Goal: Task Accomplishment & Management: Complete application form

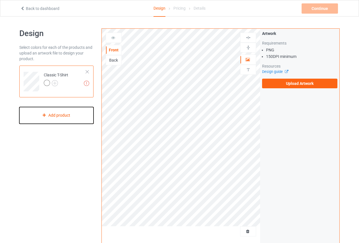
click at [69, 112] on div "Add product" at bounding box center [56, 115] width 74 height 17
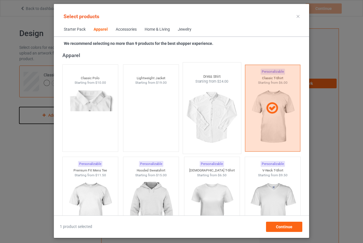
scroll to position [297, 0]
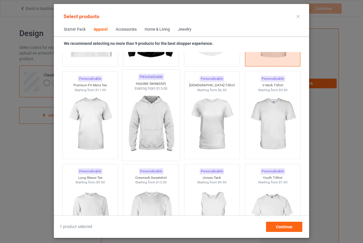
click at [147, 117] on img at bounding box center [151, 124] width 53 height 67
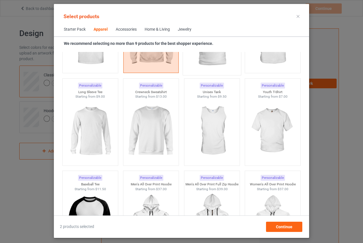
scroll to position [410, 0]
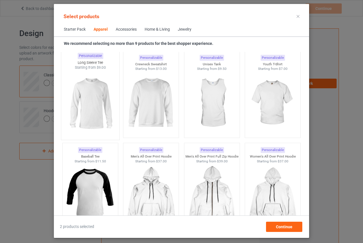
click at [98, 105] on img at bounding box center [90, 103] width 53 height 67
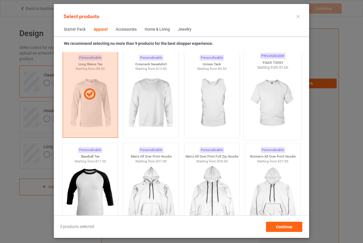
click at [265, 101] on img at bounding box center [272, 103] width 53 height 67
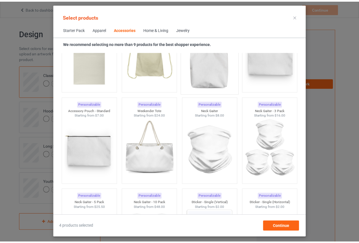
scroll to position [1858, 0]
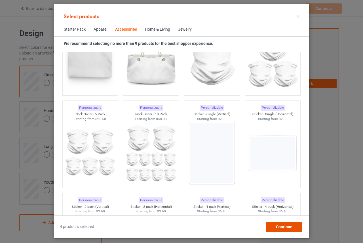
click at [289, 223] on div "Continue" at bounding box center [284, 227] width 36 height 10
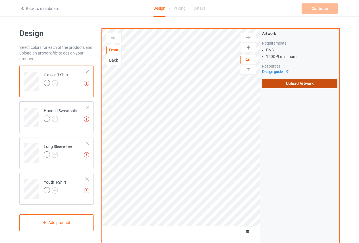
click at [298, 79] on label "Upload Artwork" at bounding box center [299, 84] width 75 height 10
click at [0, 0] on input "Upload Artwork" at bounding box center [0, 0] width 0 height 0
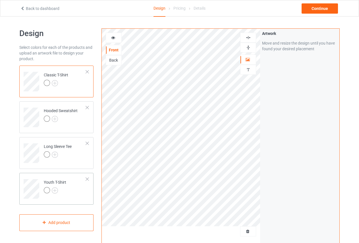
click at [72, 179] on td "Youth T-Shirt" at bounding box center [65, 187] width 49 height 24
click at [64, 108] on div "Hooded Sweatshirt" at bounding box center [61, 115] width 34 height 14
click at [58, 80] on div at bounding box center [56, 84] width 24 height 8
click at [54, 82] on img at bounding box center [55, 83] width 6 height 6
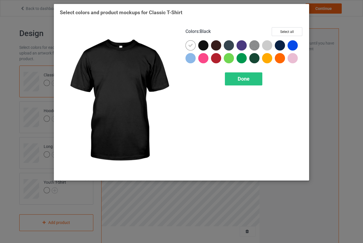
click at [202, 45] on div at bounding box center [203, 45] width 10 height 10
click at [0, 0] on icon at bounding box center [0, 0] width 0 height 0
click at [202, 43] on div at bounding box center [203, 45] width 10 height 10
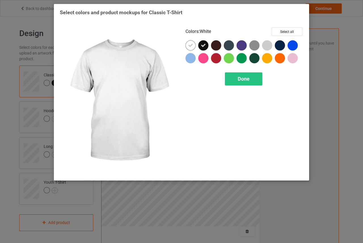
click at [190, 46] on icon at bounding box center [190, 45] width 5 height 5
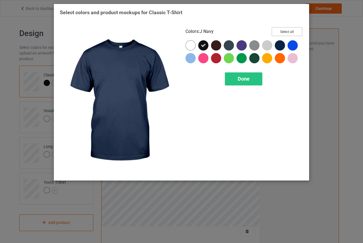
click at [288, 32] on button "Select all" at bounding box center [287, 31] width 31 height 9
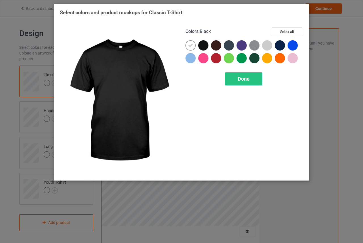
click at [203, 44] on div at bounding box center [203, 45] width 10 height 10
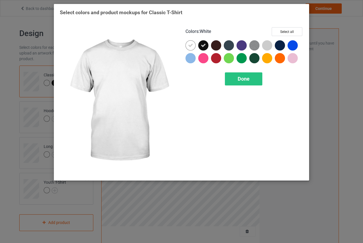
click at [190, 43] on icon at bounding box center [190, 45] width 5 height 5
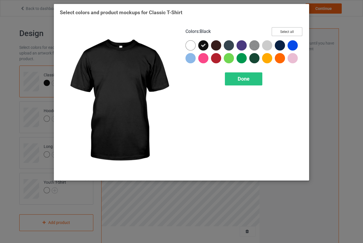
click at [289, 29] on button "Select all" at bounding box center [287, 31] width 31 height 9
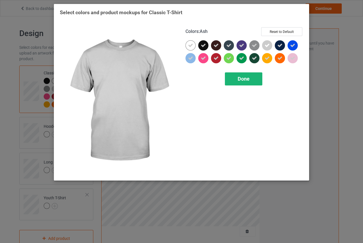
click at [240, 80] on span "Done" at bounding box center [244, 79] width 12 height 6
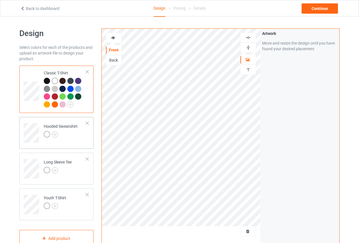
click at [64, 122] on td "Hooded Sweatshirt" at bounding box center [65, 131] width 49 height 24
click at [54, 133] on img at bounding box center [55, 134] width 6 height 6
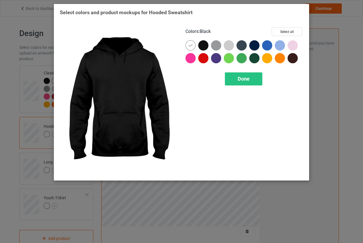
click at [205, 45] on div at bounding box center [203, 45] width 10 height 10
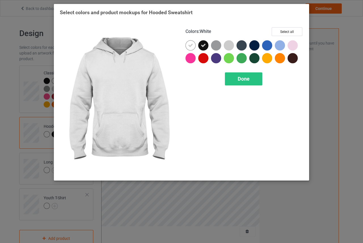
click at [191, 44] on icon at bounding box center [190, 45] width 5 height 5
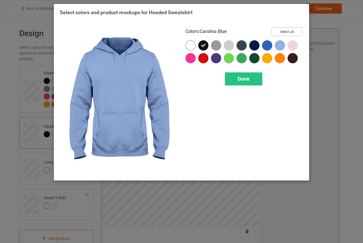
click at [287, 32] on button "Select all" at bounding box center [287, 31] width 31 height 9
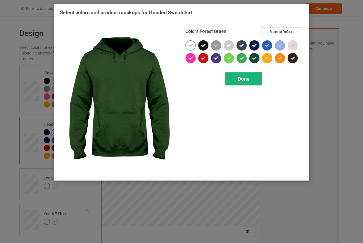
click at [247, 77] on span "Done" at bounding box center [244, 79] width 12 height 6
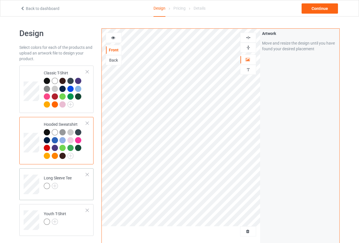
click at [67, 177] on div "Long Sleeve Tee" at bounding box center [58, 182] width 28 height 14
click at [75, 184] on td "Long Sleeve Tee" at bounding box center [65, 183] width 49 height 24
click at [54, 184] on img at bounding box center [55, 186] width 6 height 6
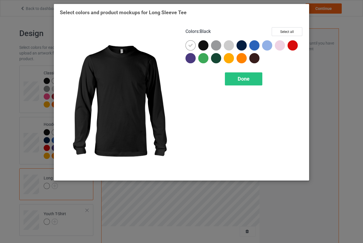
click at [205, 46] on div at bounding box center [203, 45] width 10 height 10
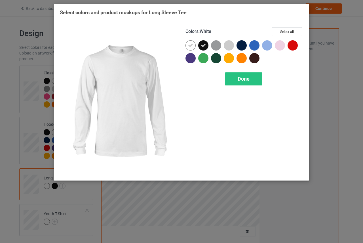
click at [190, 43] on icon at bounding box center [190, 45] width 5 height 5
click at [190, 43] on div at bounding box center [191, 45] width 10 height 10
click at [194, 44] on div at bounding box center [191, 45] width 10 height 10
click at [192, 44] on icon at bounding box center [190, 45] width 5 height 5
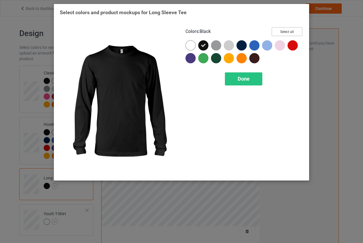
click at [281, 33] on button "Select all" at bounding box center [287, 31] width 31 height 9
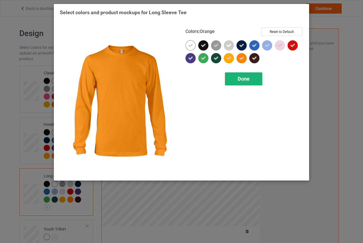
click at [238, 81] on span "Done" at bounding box center [244, 79] width 12 height 6
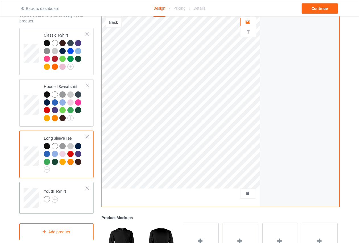
scroll to position [114, 0]
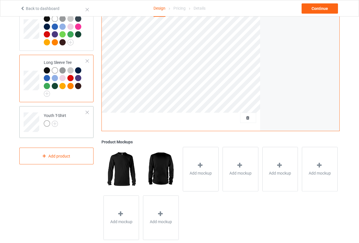
click at [74, 120] on td "Youth T-Shirt" at bounding box center [65, 120] width 49 height 24
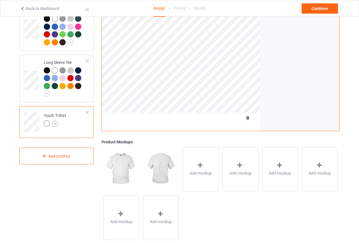
click at [55, 121] on img at bounding box center [55, 124] width 6 height 6
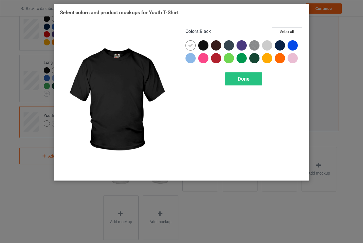
click at [204, 44] on div at bounding box center [203, 45] width 10 height 10
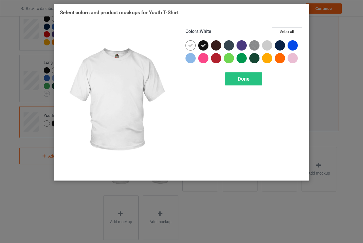
click at [190, 44] on icon at bounding box center [190, 45] width 5 height 5
click at [190, 44] on div at bounding box center [191, 45] width 10 height 10
click at [190, 44] on icon at bounding box center [190, 45] width 5 height 5
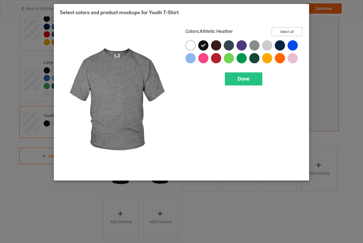
click at [281, 31] on button "Select all" at bounding box center [287, 31] width 31 height 9
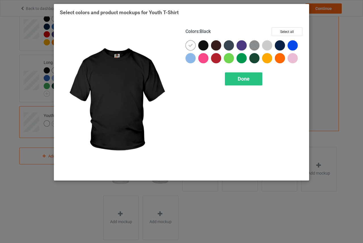
click at [204, 43] on div at bounding box center [203, 45] width 10 height 10
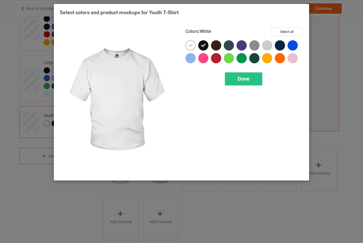
click at [191, 43] on icon at bounding box center [190, 45] width 5 height 5
click at [191, 43] on div at bounding box center [191, 45] width 10 height 10
click at [189, 47] on icon at bounding box center [190, 45] width 5 height 5
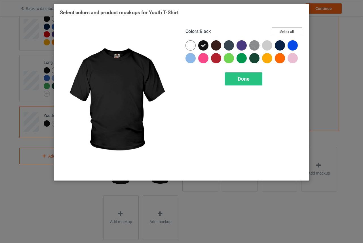
click at [283, 32] on button "Select all" at bounding box center [287, 31] width 31 height 9
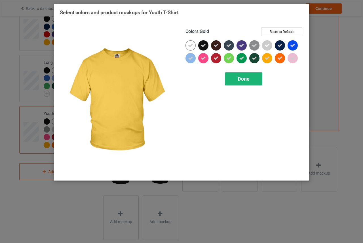
click at [256, 77] on div "Done" at bounding box center [243, 78] width 37 height 13
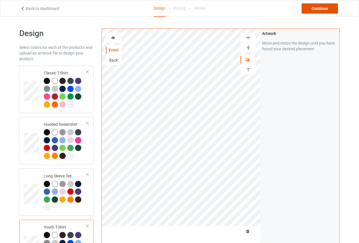
click at [311, 8] on div "Continue" at bounding box center [319, 8] width 36 height 10
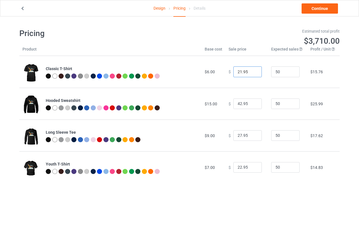
click at [251, 74] on input "21.95" at bounding box center [247, 71] width 28 height 11
click at [251, 74] on input "20.95" at bounding box center [247, 71] width 28 height 11
click at [251, 74] on input "19.95" at bounding box center [247, 71] width 28 height 11
click at [251, 74] on input "18.95" at bounding box center [247, 71] width 28 height 11
click at [251, 74] on input "17.95" at bounding box center [247, 71] width 28 height 11
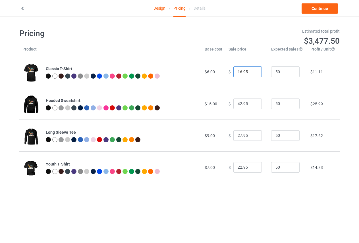
click at [251, 74] on input "16.95" at bounding box center [247, 71] width 28 height 11
click at [251, 74] on input "15.95" at bounding box center [247, 71] width 28 height 11
click at [251, 70] on input "16.95" at bounding box center [247, 71] width 28 height 11
click at [251, 73] on input "15.95" at bounding box center [247, 71] width 28 height 11
click at [251, 73] on input "14.95" at bounding box center [247, 71] width 28 height 11
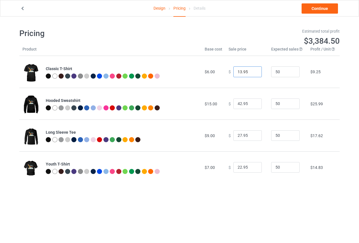
click at [251, 73] on input "13.95" at bounding box center [247, 71] width 28 height 11
click at [251, 73] on input "12.95" at bounding box center [247, 71] width 28 height 11
click at [251, 73] on input "11.95" at bounding box center [247, 71] width 28 height 11
click at [251, 73] on input "10.95" at bounding box center [247, 71] width 28 height 11
click at [251, 73] on input "9.95" at bounding box center [247, 71] width 28 height 11
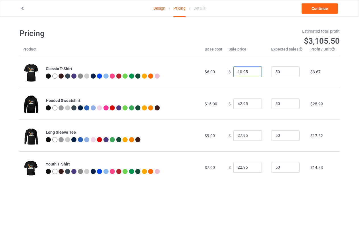
click at [251, 70] on input "10.95" at bounding box center [247, 71] width 28 height 11
click at [251, 70] on input "11.95" at bounding box center [247, 71] width 28 height 11
type input "12.95"
click at [251, 70] on input "12.95" at bounding box center [247, 71] width 28 height 11
click at [251, 105] on input "41.95" at bounding box center [247, 103] width 28 height 11
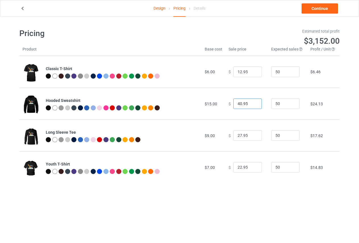
click at [251, 105] on input "40.95" at bounding box center [247, 103] width 28 height 11
click at [251, 105] on input "39.95" at bounding box center [247, 103] width 28 height 11
click at [251, 105] on input "38.95" at bounding box center [247, 103] width 28 height 11
click at [251, 105] on input "37.95" at bounding box center [247, 103] width 28 height 11
click at [251, 105] on input "36.95" at bounding box center [247, 103] width 28 height 11
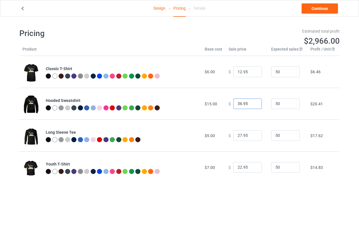
click at [251, 105] on input "35.95" at bounding box center [247, 103] width 28 height 11
click at [251, 105] on input "34.95" at bounding box center [247, 103] width 28 height 11
click at [251, 105] on input "33.95" at bounding box center [247, 103] width 28 height 11
click at [252, 104] on input "32.95" at bounding box center [247, 103] width 28 height 11
click at [252, 104] on input "22.95" at bounding box center [247, 103] width 28 height 11
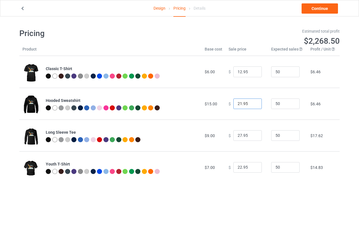
type input "21.95"
click at [251, 105] on input "21.95" at bounding box center [247, 103] width 28 height 11
click at [252, 136] on input "26.95" at bounding box center [247, 135] width 28 height 11
type input "15.95"
click at [252, 136] on input "15.95" at bounding box center [247, 135] width 28 height 11
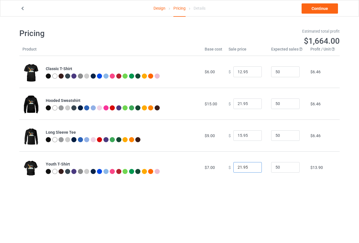
click at [251, 168] on input "21.95" at bounding box center [247, 167] width 28 height 11
click at [251, 168] on input "20.95" at bounding box center [247, 167] width 28 height 11
click at [251, 168] on input "19.95" at bounding box center [247, 167] width 28 height 11
click at [251, 168] on input "18.95" at bounding box center [247, 167] width 28 height 11
click at [251, 168] on input "17.95" at bounding box center [247, 167] width 28 height 11
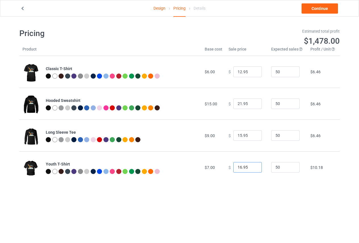
click at [251, 168] on input "16.95" at bounding box center [247, 167] width 28 height 11
click at [251, 168] on input "15.95" at bounding box center [247, 167] width 28 height 11
click at [251, 168] on input "14.95" at bounding box center [247, 167] width 28 height 11
click at [251, 168] on input "13.95" at bounding box center [247, 167] width 28 height 11
drag, startPoint x: 246, startPoint y: 166, endPoint x: 242, endPoint y: 166, distance: 3.4
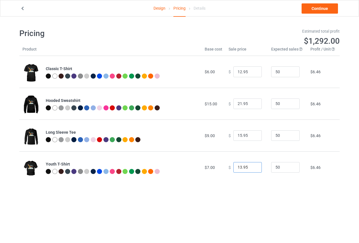
click at [245, 166] on input "13.95" at bounding box center [247, 167] width 28 height 11
click at [242, 166] on input "13.95" at bounding box center [247, 167] width 28 height 11
type input "13.99"
drag, startPoint x: 245, startPoint y: 135, endPoint x: 242, endPoint y: 135, distance: 3.8
click at [242, 135] on input "15.95" at bounding box center [247, 135] width 28 height 11
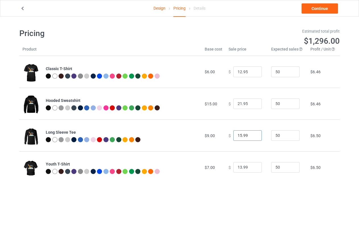
type input "15.99"
drag, startPoint x: 248, startPoint y: 104, endPoint x: 242, endPoint y: 104, distance: 5.1
click at [242, 104] on input "21.95" at bounding box center [247, 103] width 28 height 11
type input "21.99"
drag, startPoint x: 243, startPoint y: 70, endPoint x: 240, endPoint y: 71, distance: 3.3
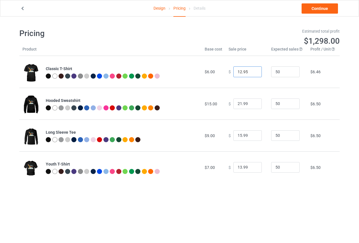
click at [240, 71] on input "12.95" at bounding box center [247, 71] width 28 height 11
click at [247, 68] on input "12.95" at bounding box center [247, 71] width 28 height 11
drag, startPoint x: 246, startPoint y: 70, endPoint x: 242, endPoint y: 72, distance: 4.8
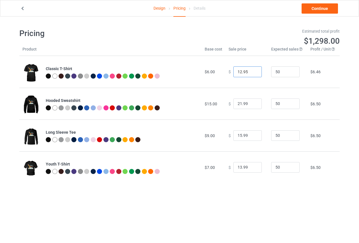
click at [242, 72] on input "12.95" at bounding box center [247, 71] width 28 height 11
type input "12.99"
click at [325, 10] on link "Continue" at bounding box center [319, 8] width 36 height 10
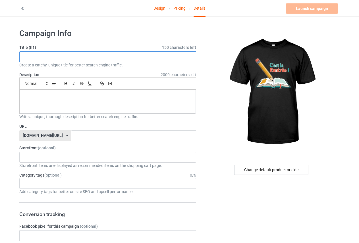
click at [148, 58] on input "text" at bounding box center [107, 56] width 177 height 11
paste input "Back to School Essentials Tee"
type input "Back to School Essentials Tee"
click at [127, 95] on p at bounding box center [107, 95] width 167 height 5
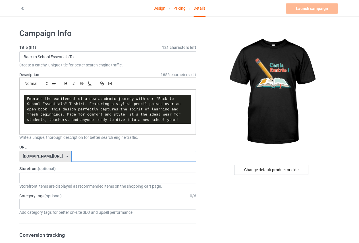
click at [91, 157] on input "text" at bounding box center [133, 156] width 124 height 11
paste input "back-to-school"
click at [119, 188] on div "Storefront items are displayed as recommended items on the shopping cart page." at bounding box center [107, 186] width 177 height 6
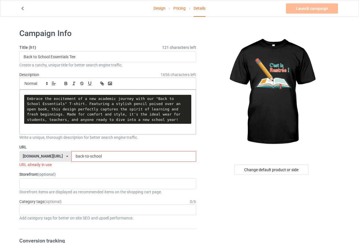
click at [98, 156] on input "back-to-school" at bounding box center [133, 156] width 124 height 11
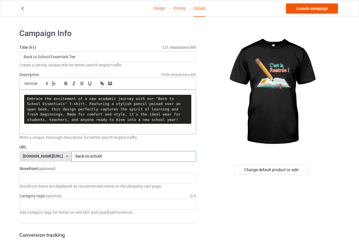
type input "back-to-scho0l"
click at [306, 5] on link "Launch campaign" at bounding box center [312, 8] width 52 height 10
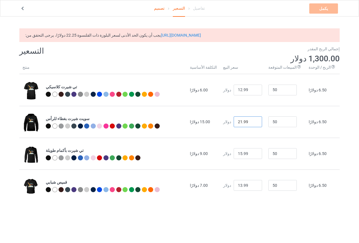
type input "22.99"
click at [256, 123] on input "22.99" at bounding box center [247, 121] width 28 height 11
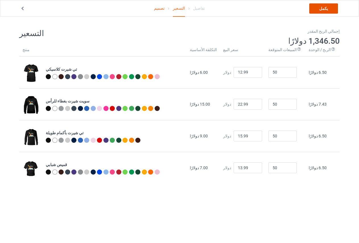
click at [324, 5] on link "يكمل" at bounding box center [323, 8] width 29 height 10
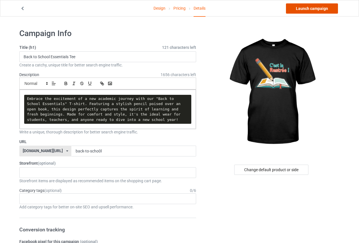
click at [323, 8] on link "Launch campaign" at bounding box center [312, 8] width 52 height 10
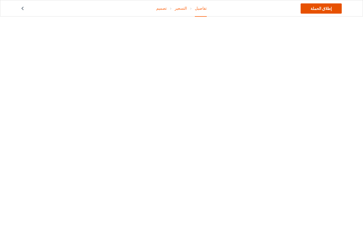
click at [320, 9] on font "إطلاق الحملة" at bounding box center [321, 8] width 21 height 5
